Goal: Transaction & Acquisition: Purchase product/service

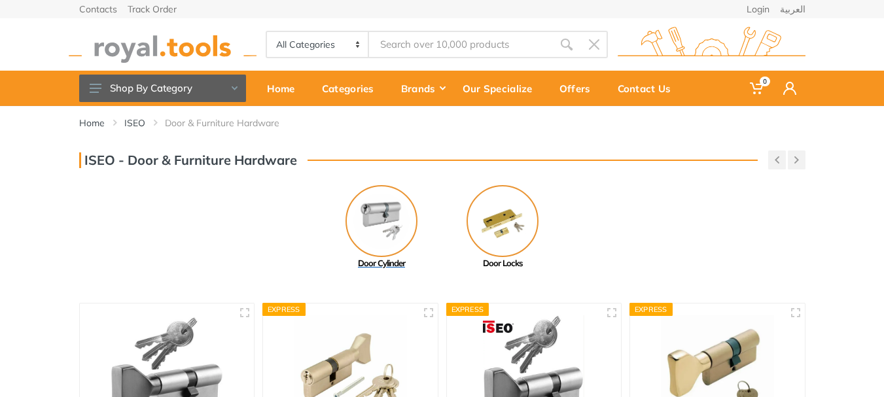
click at [380, 210] on img at bounding box center [382, 221] width 72 height 72
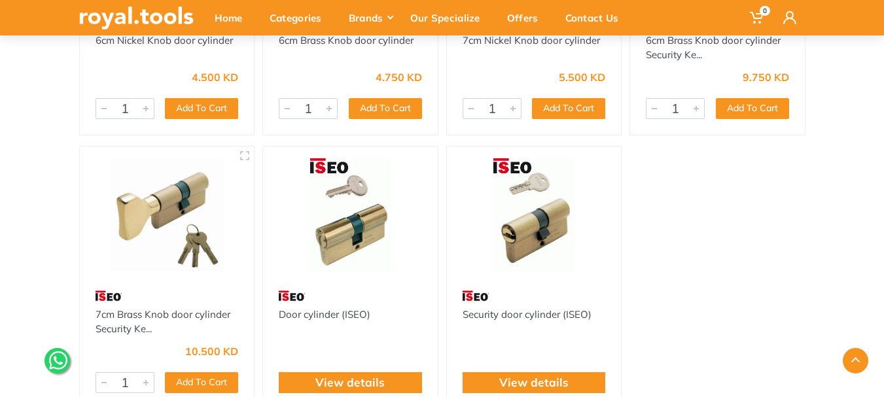
scroll to position [393, 0]
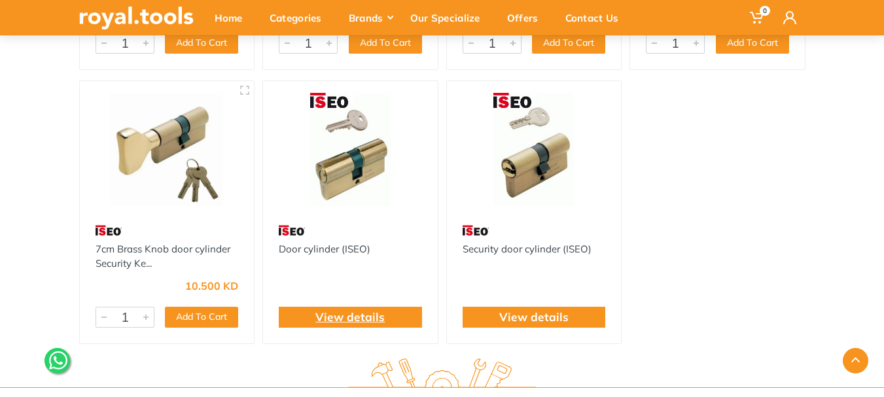
click at [350, 321] on link "View details" at bounding box center [350, 317] width 69 height 17
